Goal: Information Seeking & Learning: Learn about a topic

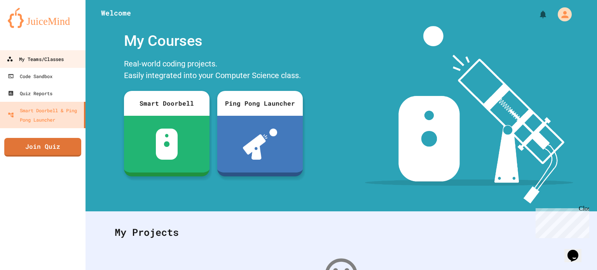
click at [66, 61] on link "My Teams/Classes" at bounding box center [43, 58] width 88 height 17
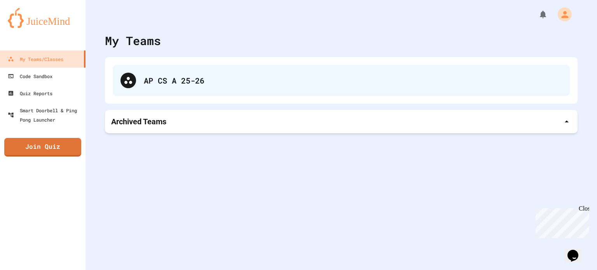
click at [161, 79] on div "AP CS A 25-26" at bounding box center [353, 81] width 418 height 12
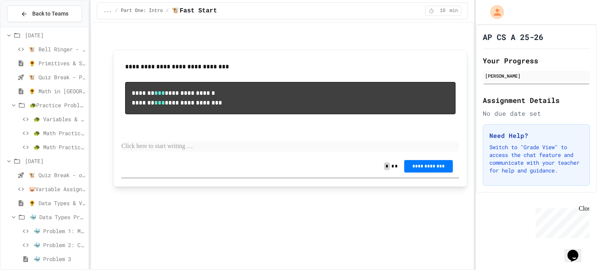
scroll to position [385, 0]
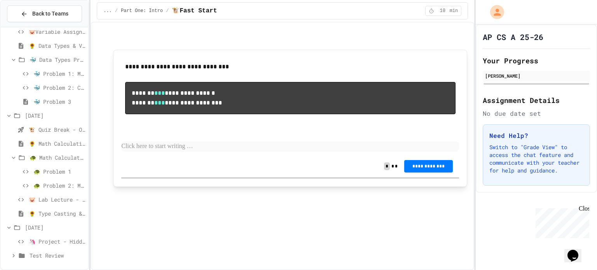
click at [55, 77] on div "🐳 Problem 1: Mission Status Display" at bounding box center [44, 73] width 87 height 11
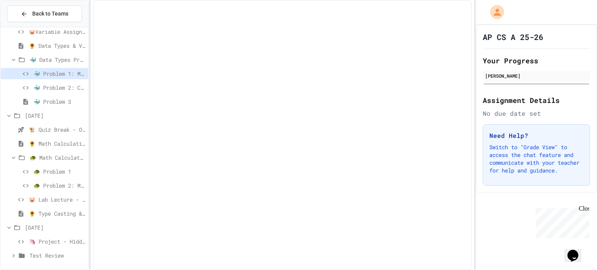
scroll to position [379, 0]
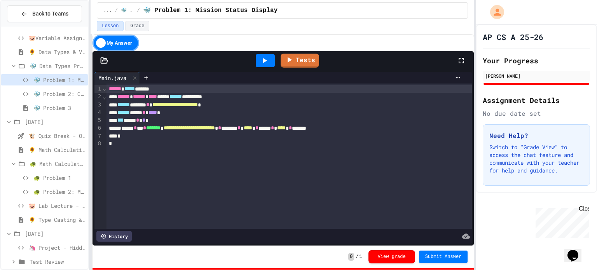
click at [48, 90] on span "🐳 Problem 2: Crew Roster - COMPLETED TOGETHER" at bounding box center [59, 94] width 52 height 8
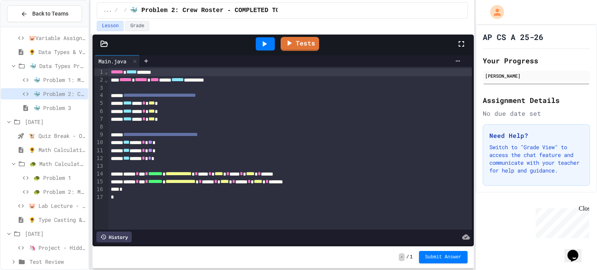
click at [49, 185] on div "🐢 Problem 1" at bounding box center [44, 179] width 87 height 14
click at [61, 264] on span "Test Review" at bounding box center [58, 262] width 56 height 8
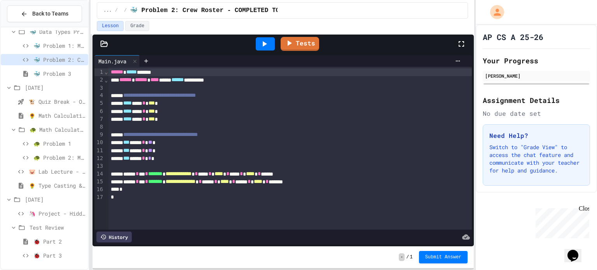
click at [56, 236] on div "🐞 Part 2" at bounding box center [44, 241] width 87 height 11
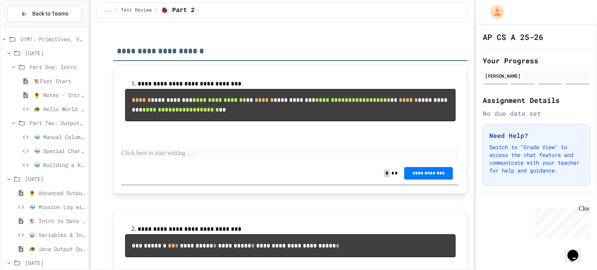
click at [62, 183] on div "[DATE]" at bounding box center [44, 178] width 87 height 11
click at [65, 146] on div "🐳 Special Characters" at bounding box center [44, 150] width 87 height 11
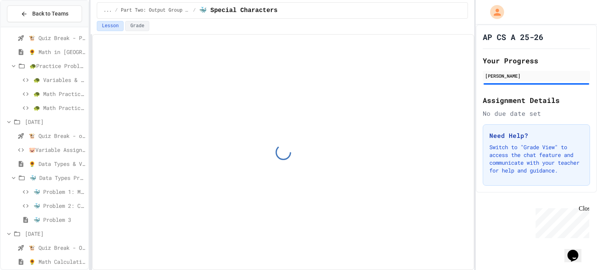
scroll to position [201, 0]
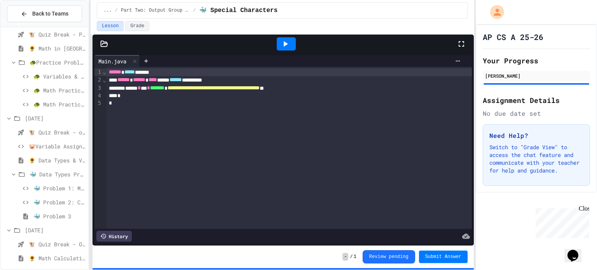
click at [65, 141] on div "🐷Variable Assignment Lab Lecture" at bounding box center [44, 146] width 87 height 11
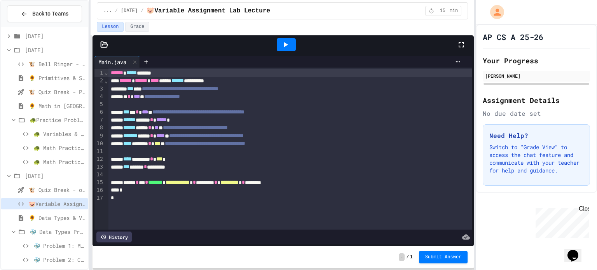
scroll to position [140, 0]
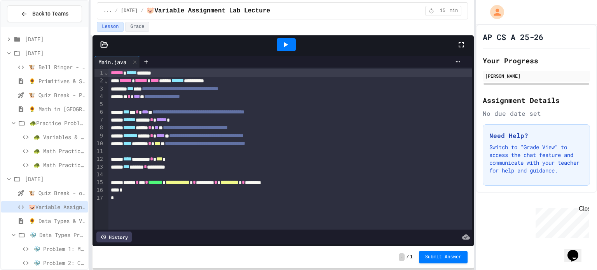
click at [56, 234] on span "🐳 Data Types Practice Problems" at bounding box center [58, 235] width 56 height 8
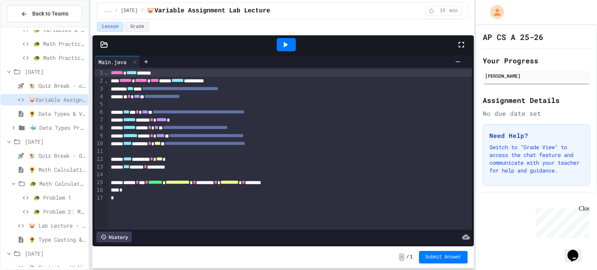
scroll to position [250, 0]
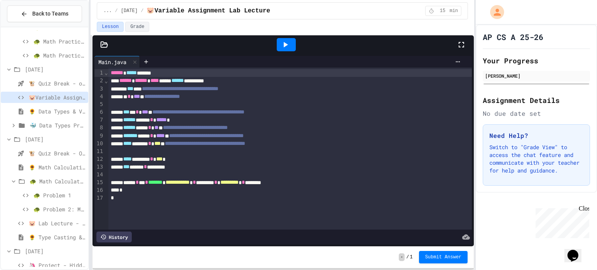
click at [53, 223] on span "🐷 Lab Lecture - Type Casting & Rounding" at bounding box center [57, 223] width 56 height 8
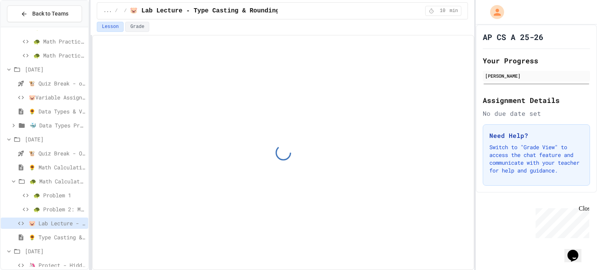
scroll to position [301, 0]
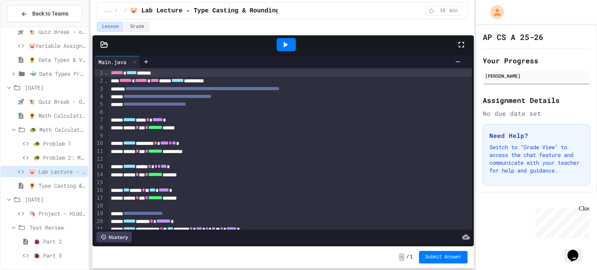
click at [61, 212] on span "🦄 Project - Hidden Figures: Launch Weight Calculator" at bounding box center [57, 214] width 56 height 8
